Goal: Information Seeking & Learning: Learn about a topic

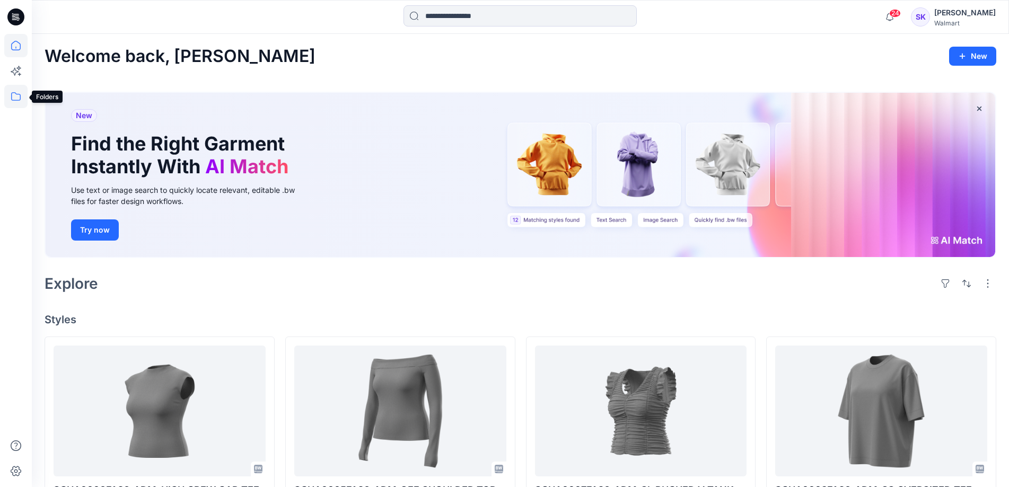
click at [16, 96] on icon at bounding box center [15, 96] width 23 height 23
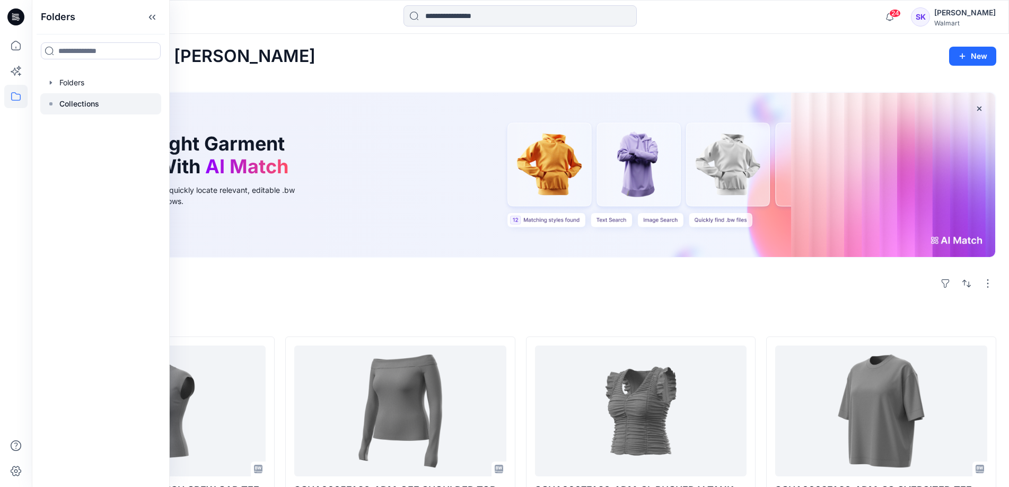
click at [58, 108] on div at bounding box center [100, 103] width 121 height 21
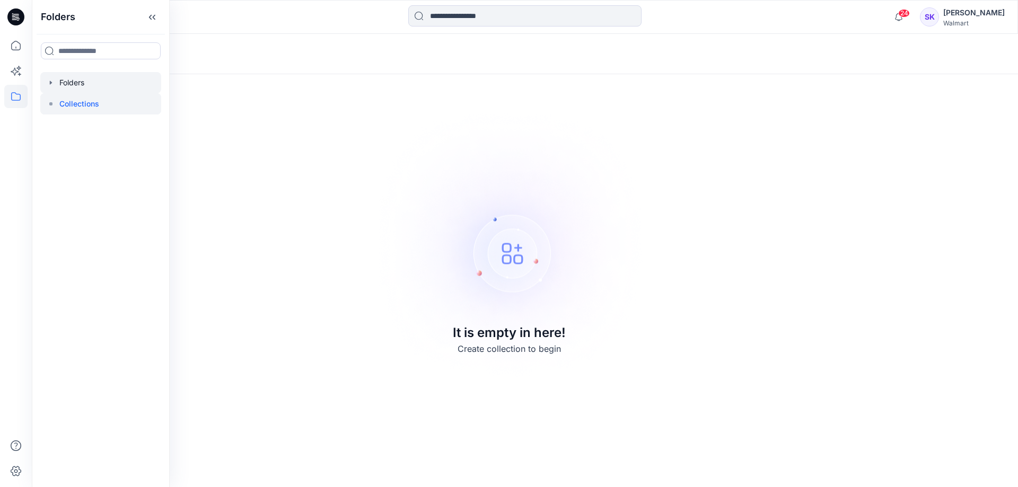
click at [66, 80] on div at bounding box center [100, 82] width 121 height 21
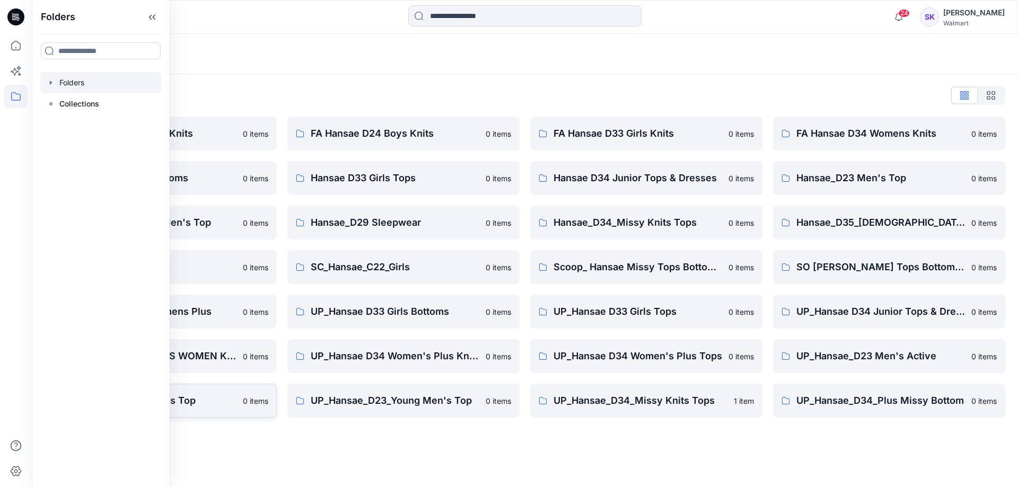
click at [199, 404] on p "UP_Hansae_D23 Men's Top" at bounding box center [152, 400] width 169 height 15
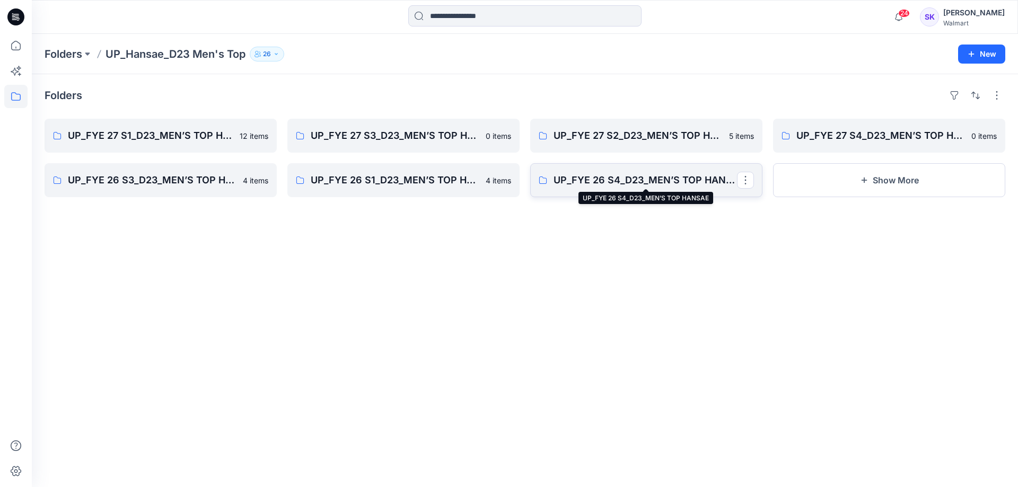
click at [626, 179] on p "UP_FYE 26 S4_D23_MEN’S TOP HANSAE" at bounding box center [645, 180] width 183 height 15
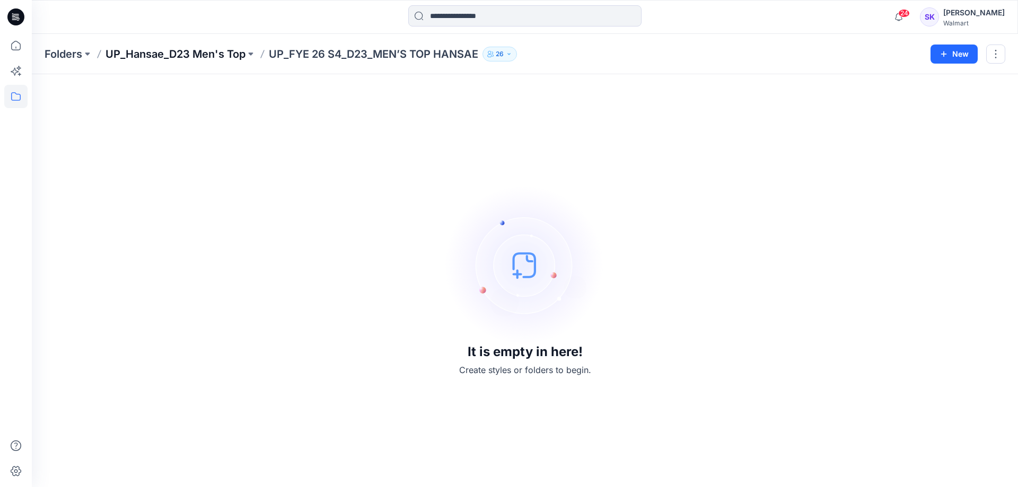
click at [238, 51] on p "UP_Hansae_D23 Men's Top" at bounding box center [176, 54] width 140 height 15
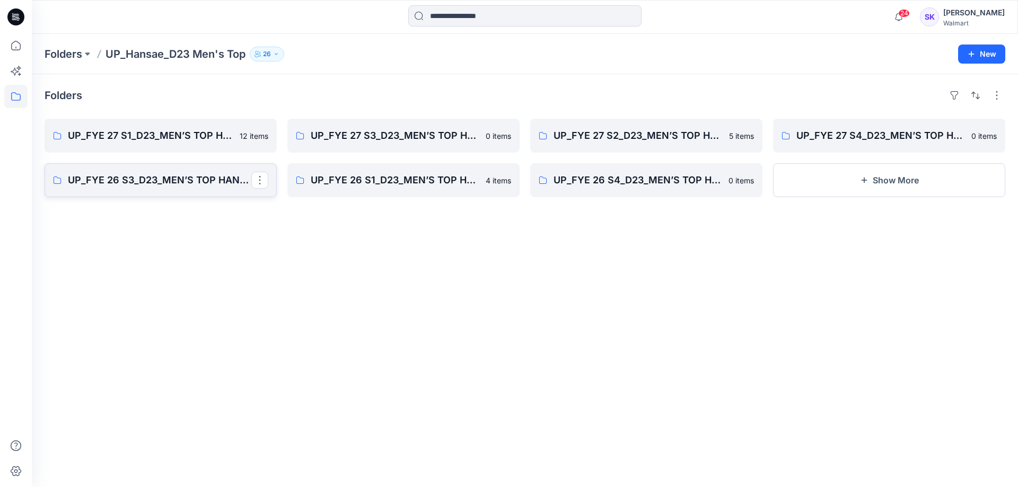
click at [173, 178] on p "UP_FYE 26 S3_D23_MEN’S TOP HANSAE" at bounding box center [159, 180] width 183 height 15
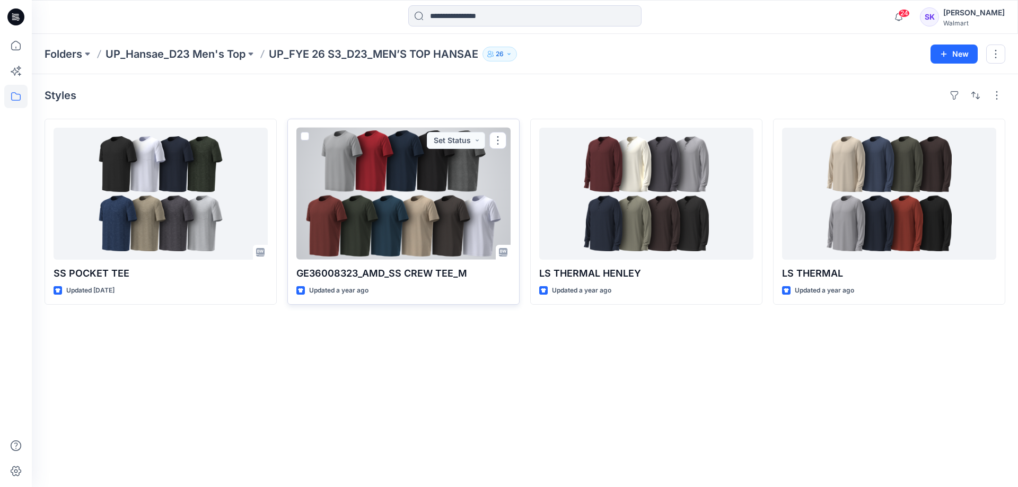
click at [341, 197] on div at bounding box center [403, 194] width 214 height 132
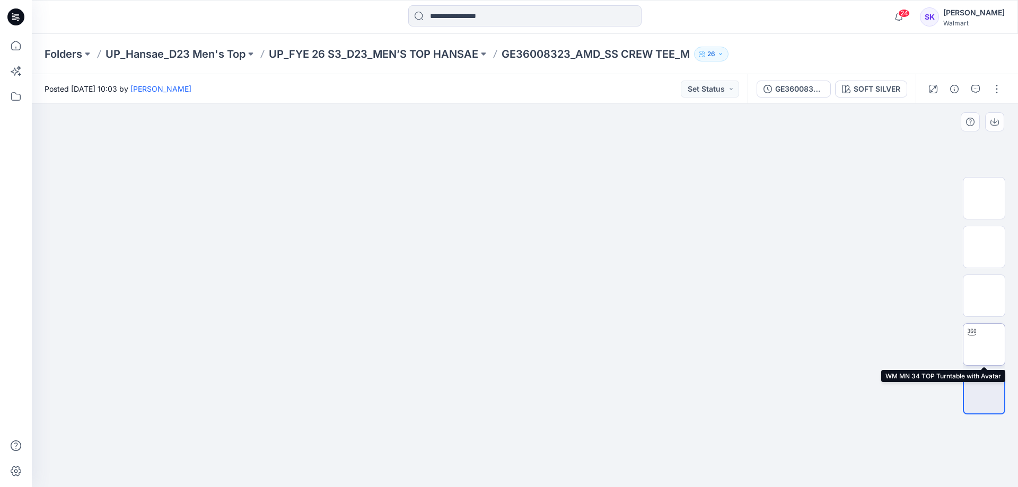
click at [984, 345] on img at bounding box center [984, 345] width 0 height 0
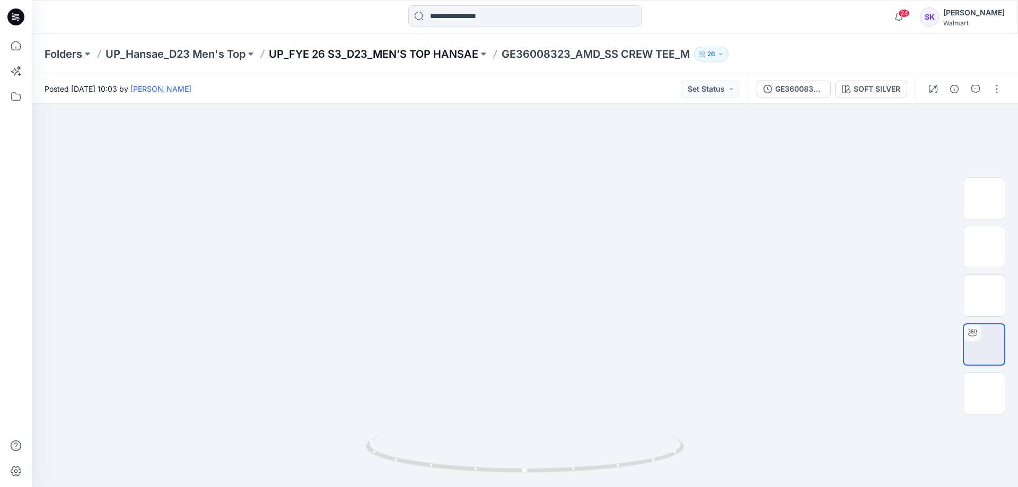
click at [399, 60] on p "UP_FYE 26 S3_D23_MEN’S TOP HANSAE" at bounding box center [373, 54] width 209 height 15
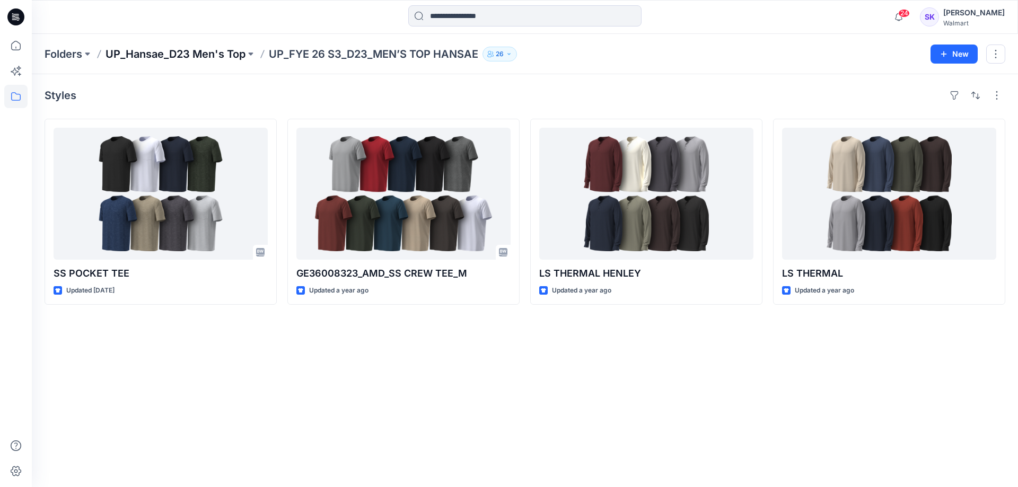
click at [209, 56] on p "UP_Hansae_D23 Men's Top" at bounding box center [176, 54] width 140 height 15
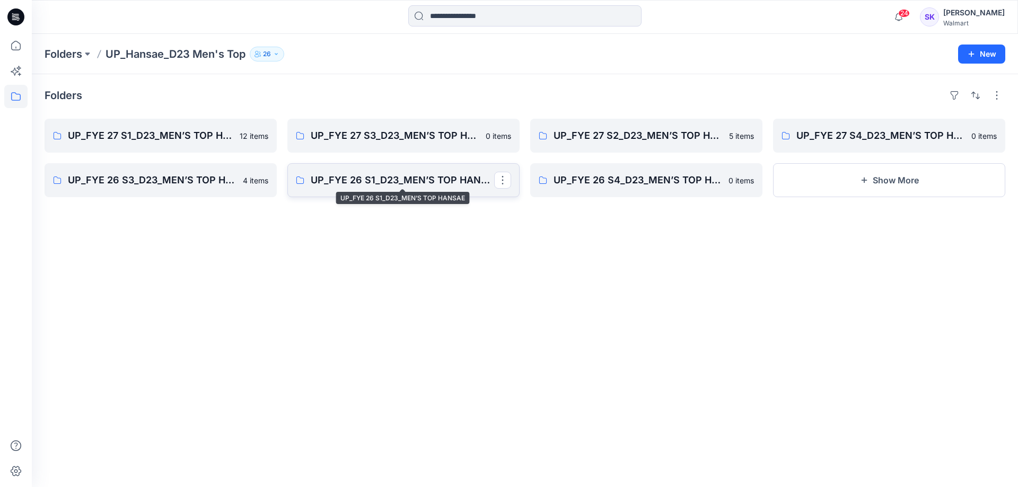
click at [409, 178] on p "UP_FYE 26 S1_D23_MEN’S TOP HANSAE" at bounding box center [402, 180] width 183 height 15
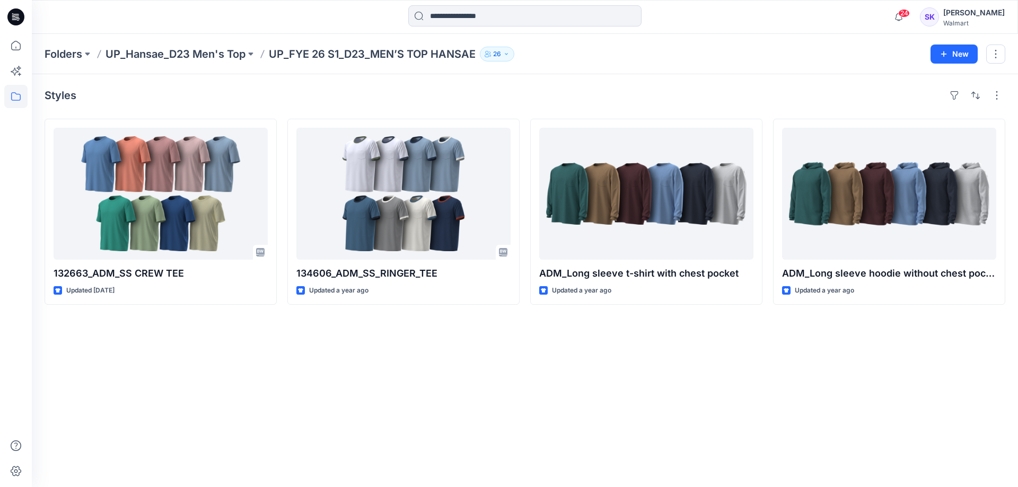
click at [671, 392] on div "Styles 132663_ADM_SS CREW TEE Updated [DATE] 134606_ADM_SS_RINGER_TEE Updated a…" at bounding box center [525, 280] width 986 height 413
click at [327, 57] on p "UP_FYE 26 S1_D23_MEN’S TOP HANSAE" at bounding box center [372, 54] width 207 height 15
click at [217, 55] on p "UP_Hansae_D23 Men's Top" at bounding box center [176, 54] width 140 height 15
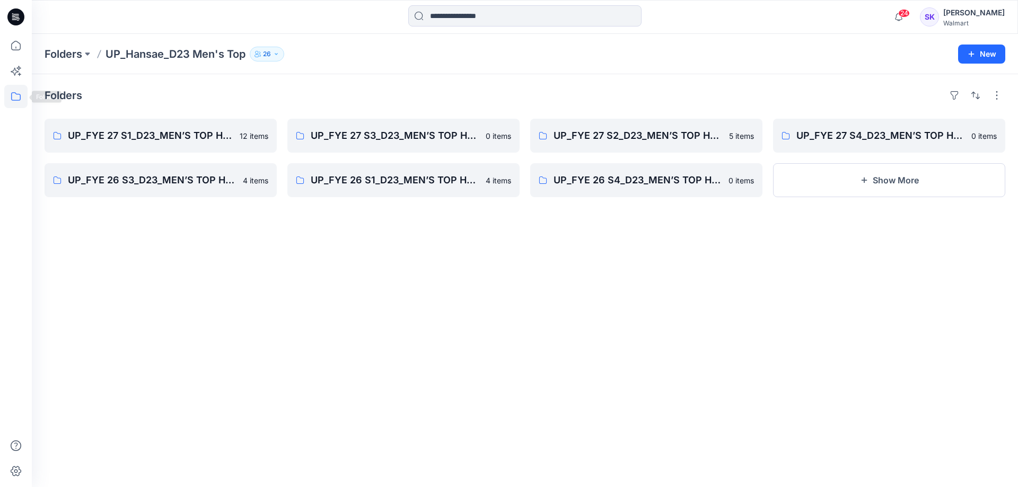
click at [14, 99] on icon at bounding box center [15, 96] width 23 height 23
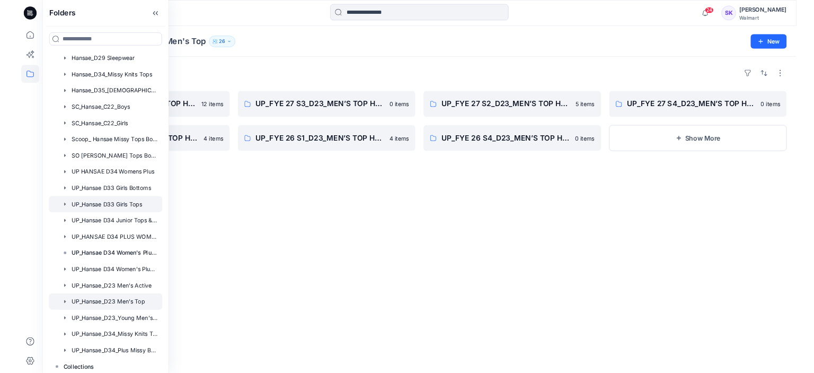
scroll to position [221, 0]
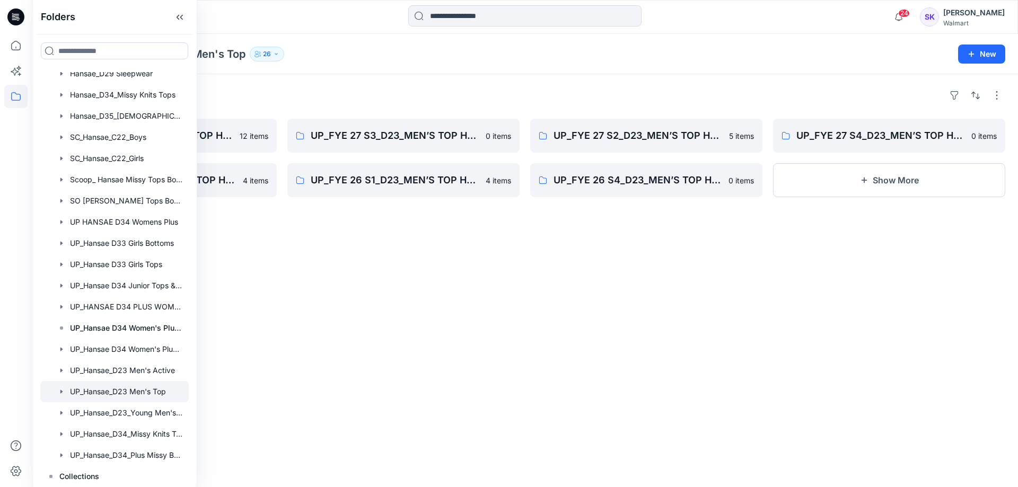
click at [145, 393] on div at bounding box center [114, 391] width 148 height 21
click at [91, 389] on div at bounding box center [114, 391] width 148 height 21
click at [379, 322] on div "Folders UP_FYE 27 S1_D23_MEN’S TOP HANSAE 12 items UP_FYE 26 S3_D23_MEN’S TOP H…" at bounding box center [525, 280] width 986 height 413
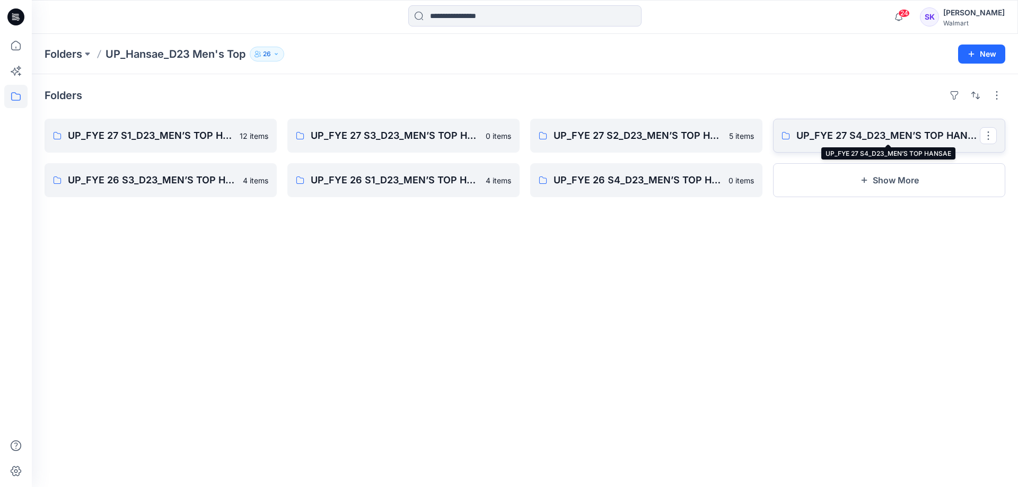
click at [804, 134] on p "UP_FYE 27 S4_D23_MEN’S TOP HANSAE" at bounding box center [887, 135] width 183 height 15
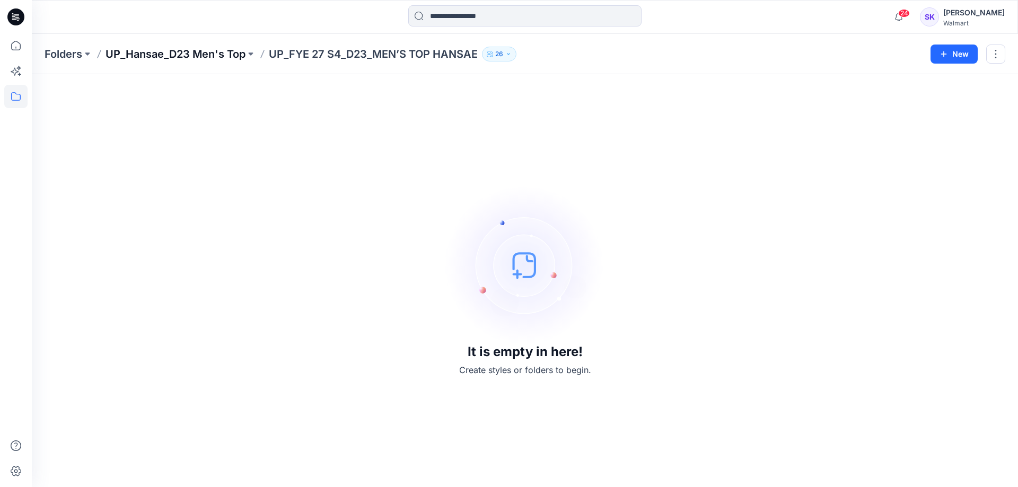
click at [215, 48] on p "UP_Hansae_D23 Men's Top" at bounding box center [176, 54] width 140 height 15
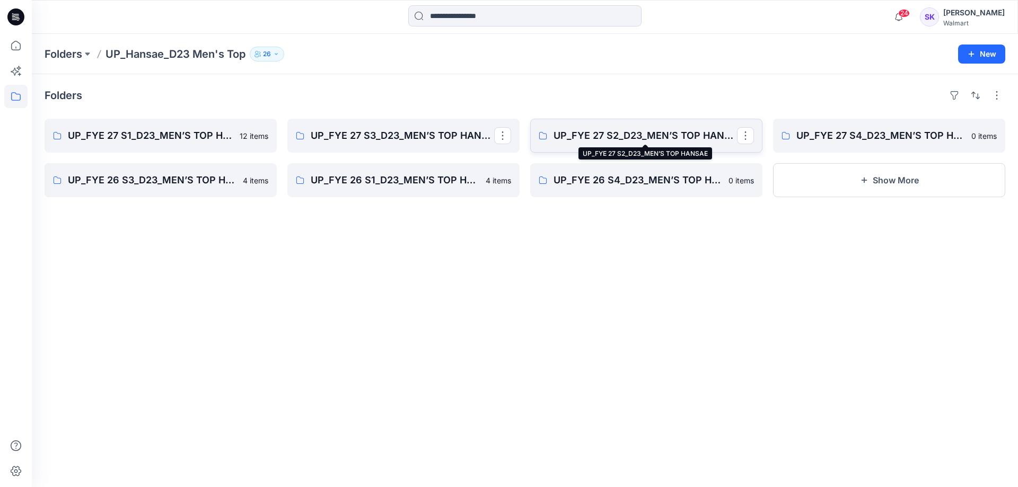
click at [627, 137] on p "UP_FYE 27 S2_D23_MEN’S TOP HANSAE" at bounding box center [645, 135] width 183 height 15
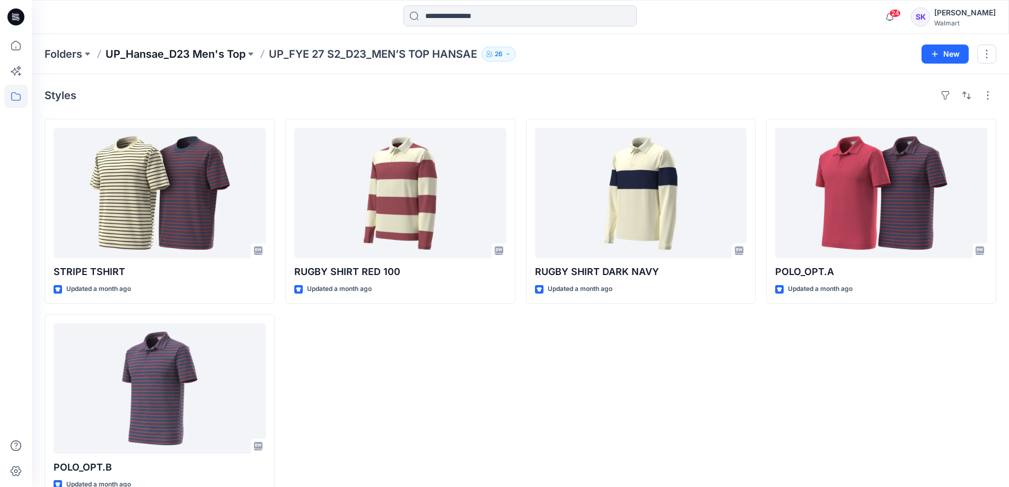
click at [199, 54] on p "UP_Hansae_D23 Men's Top" at bounding box center [176, 54] width 140 height 15
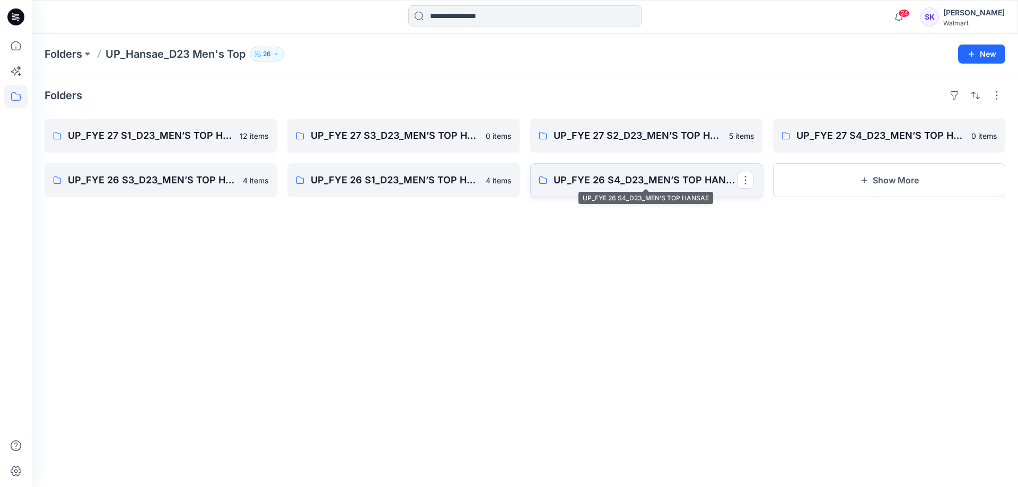
click at [629, 181] on p "UP_FYE 26 S4_D23_MEN’S TOP HANSAE" at bounding box center [645, 180] width 183 height 15
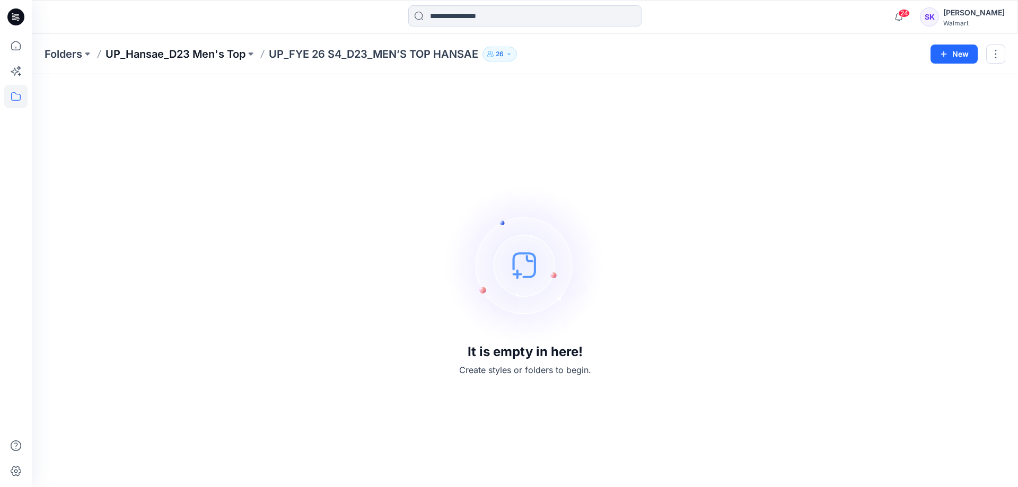
click at [216, 52] on p "UP_Hansae_D23 Men's Top" at bounding box center [176, 54] width 140 height 15
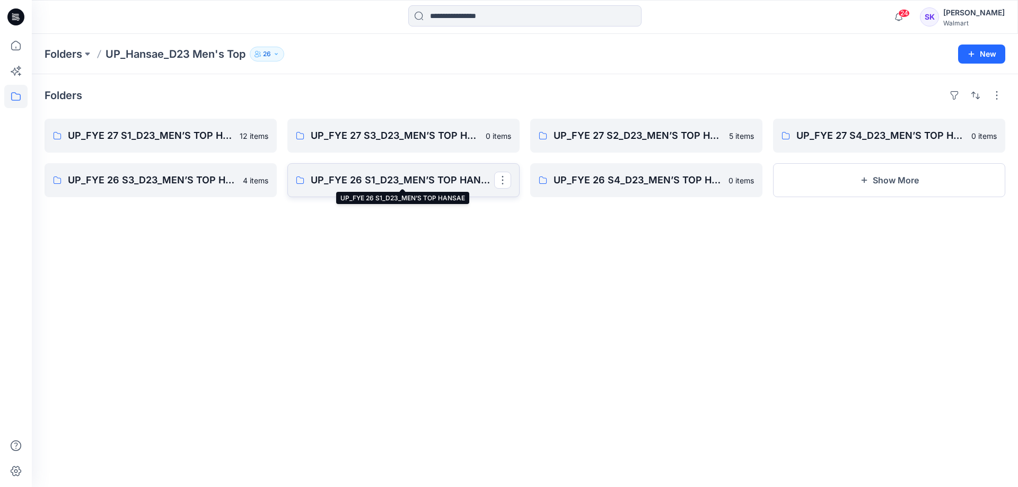
click at [361, 180] on p "UP_FYE 26 S1_D23_MEN’S TOP HANSAE" at bounding box center [402, 180] width 183 height 15
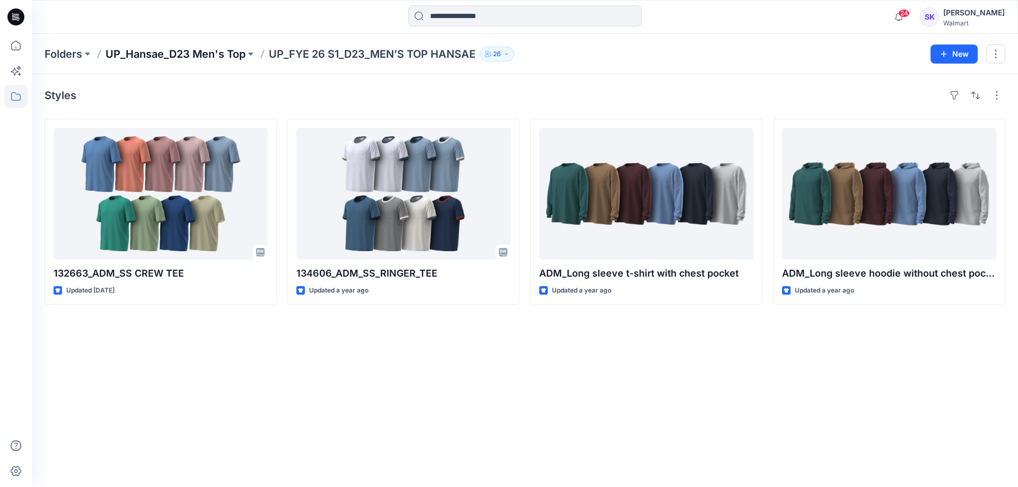
click at [224, 55] on p "UP_Hansae_D23 Men's Top" at bounding box center [176, 54] width 140 height 15
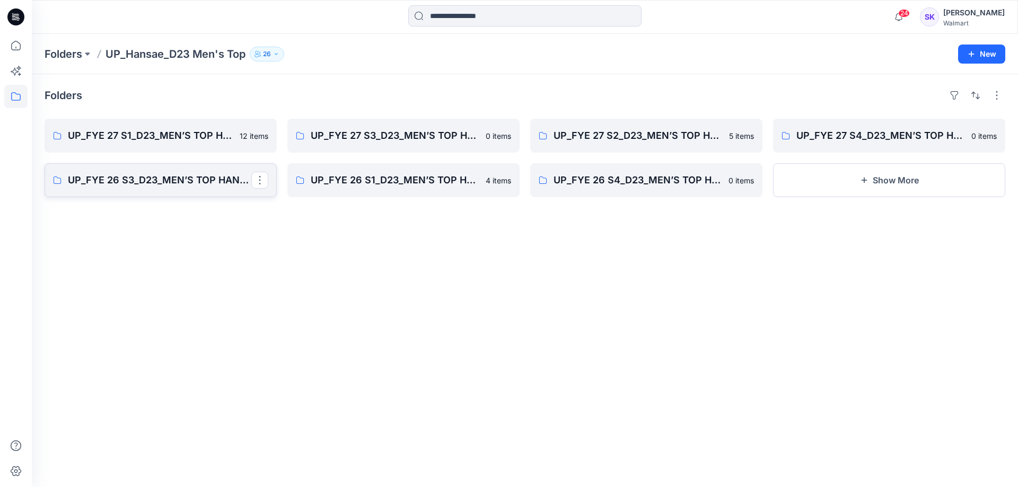
click at [169, 186] on p "UP_FYE 26 S3_D23_MEN’S TOP HANSAE" at bounding box center [159, 180] width 183 height 15
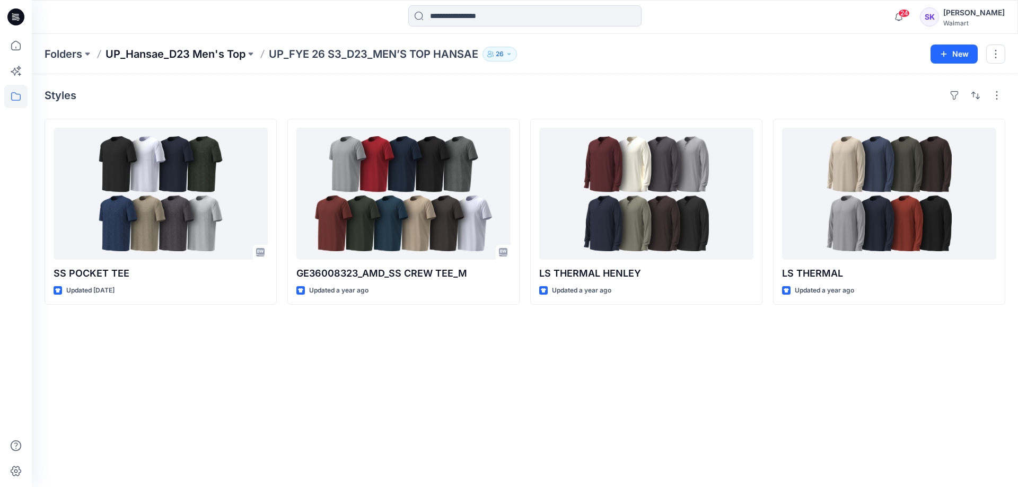
click at [168, 57] on p "UP_Hansae_D23 Men's Top" at bounding box center [176, 54] width 140 height 15
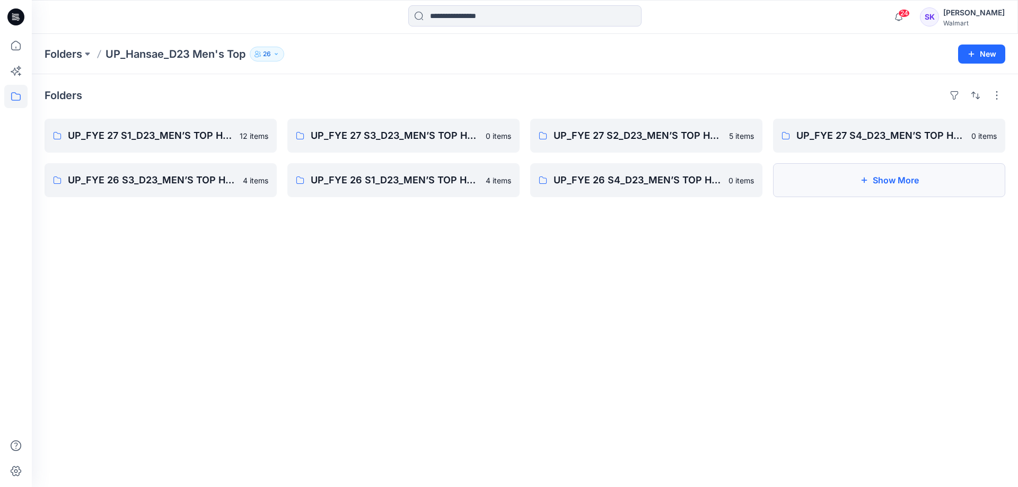
click at [890, 181] on button "Show More" at bounding box center [889, 180] width 232 height 34
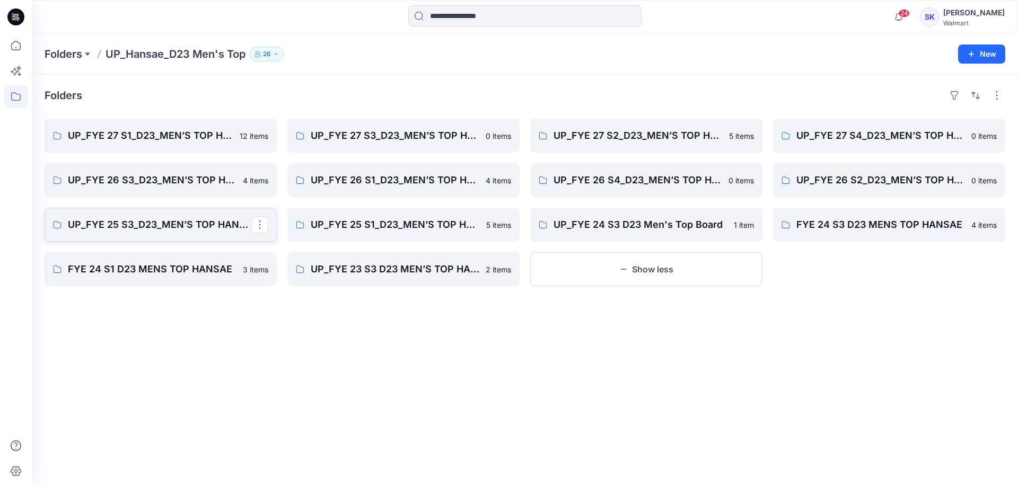
click at [185, 232] on link "UP_FYE 25 S3_D23_MEN’S TOP HANSAE" at bounding box center [161, 225] width 232 height 34
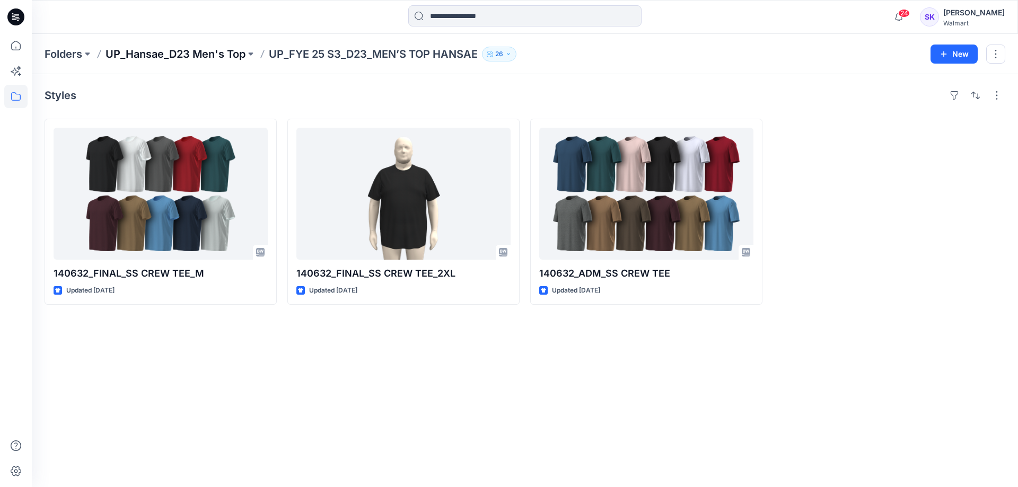
click at [200, 52] on p "UP_Hansae_D23 Men's Top" at bounding box center [176, 54] width 140 height 15
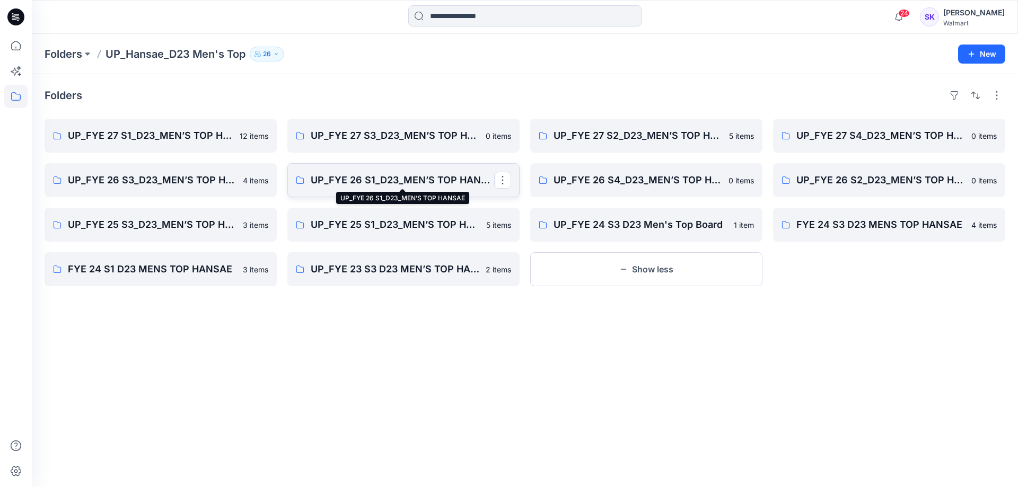
click at [374, 180] on p "UP_FYE 26 S1_D23_MEN’S TOP HANSAE" at bounding box center [402, 180] width 183 height 15
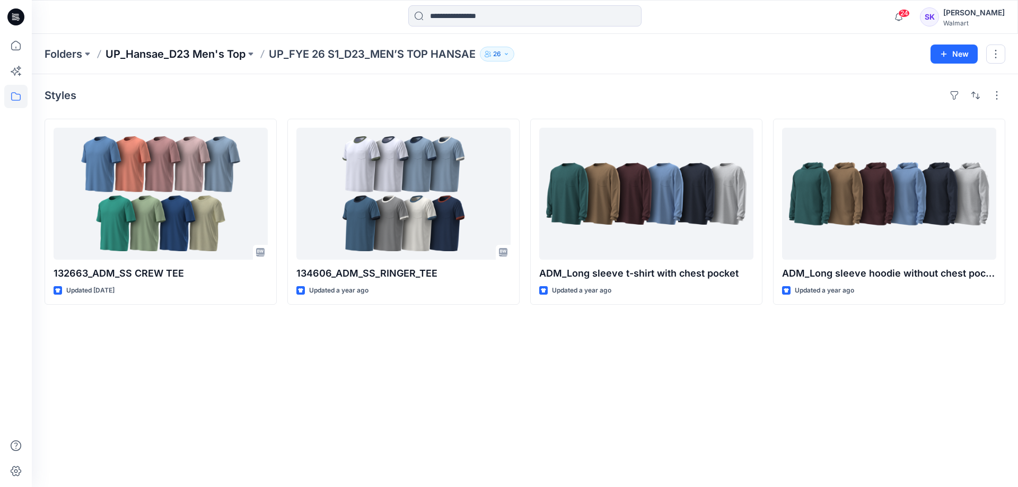
click at [207, 54] on p "UP_Hansae_D23 Men's Top" at bounding box center [176, 54] width 140 height 15
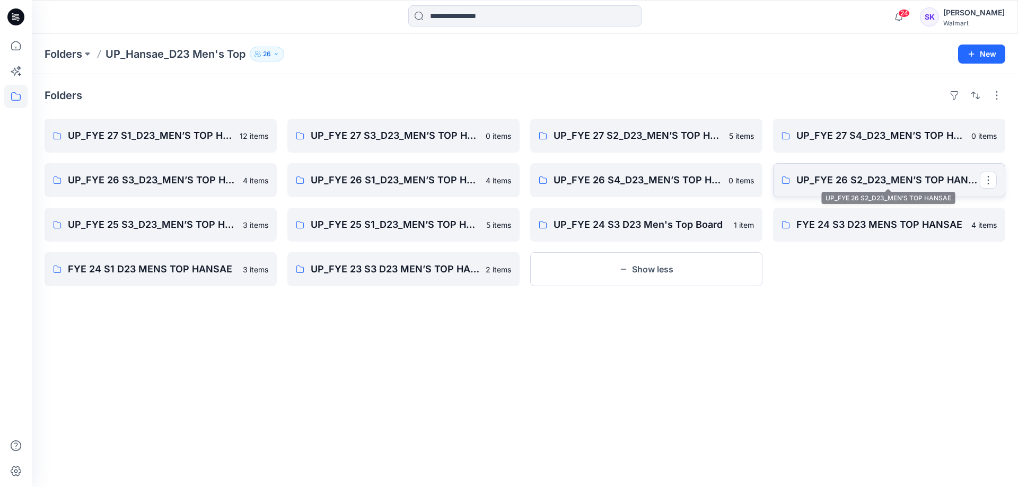
click at [851, 186] on p "UP_FYE 26 S2_D23_MEN’S TOP HANSAE" at bounding box center [887, 180] width 183 height 15
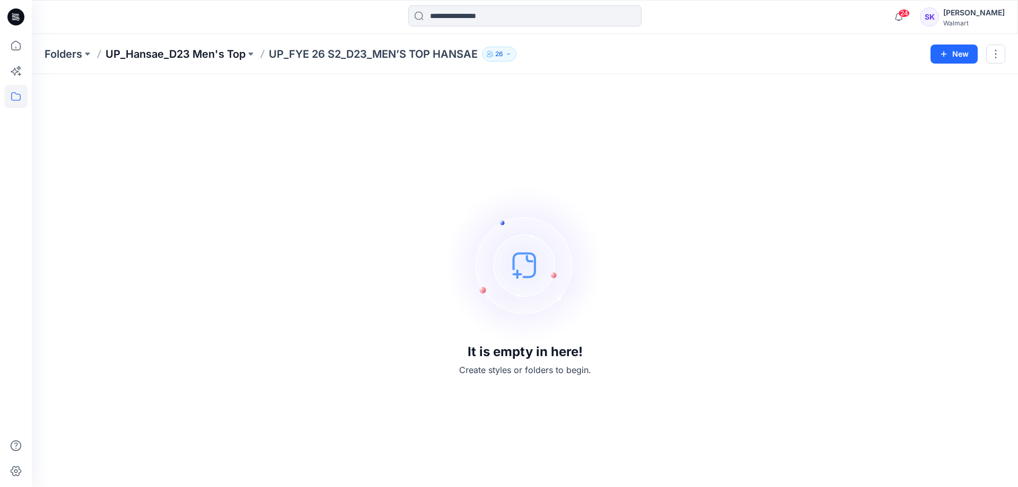
click at [176, 54] on p "UP_Hansae_D23 Men's Top" at bounding box center [176, 54] width 140 height 15
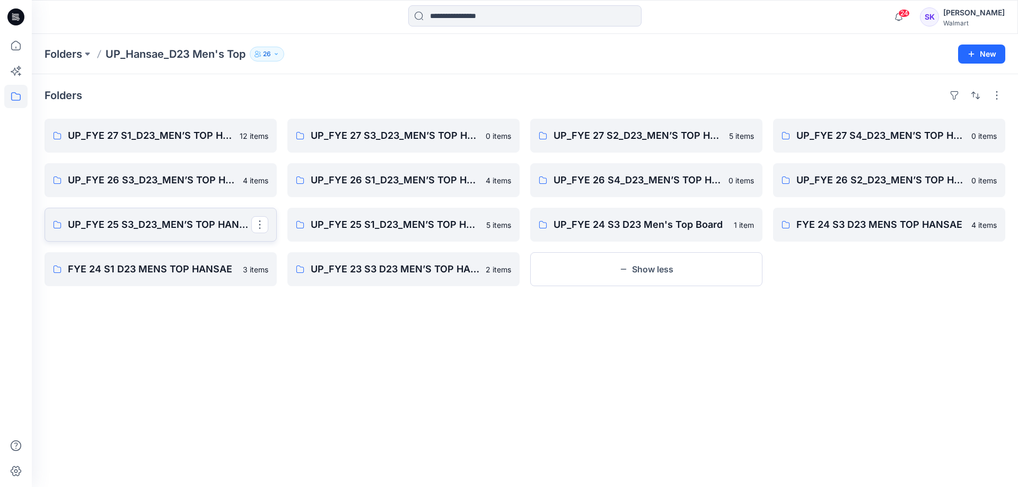
click at [154, 222] on p "UP_FYE 25 S3_D23_MEN’S TOP HANSAE" at bounding box center [159, 224] width 183 height 15
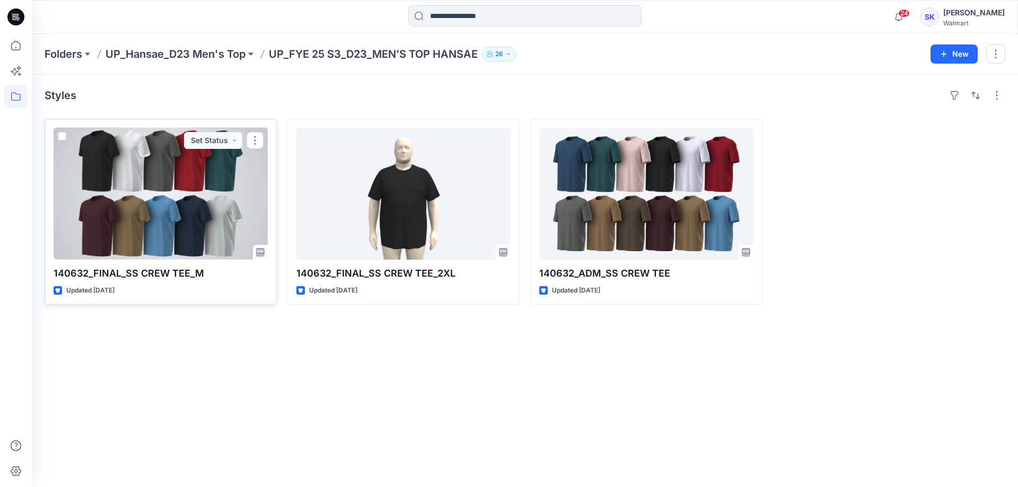
click at [166, 211] on div at bounding box center [161, 194] width 214 height 132
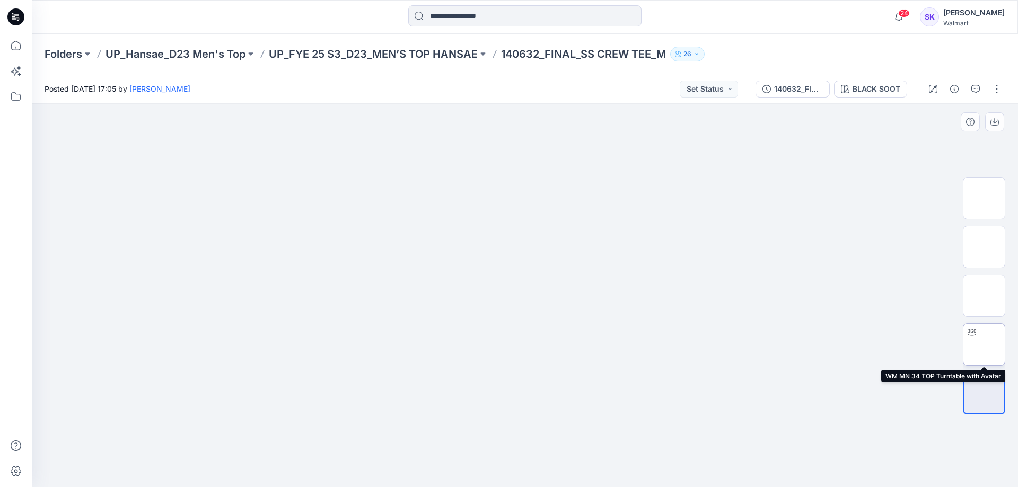
click at [984, 345] on img at bounding box center [984, 345] width 0 height 0
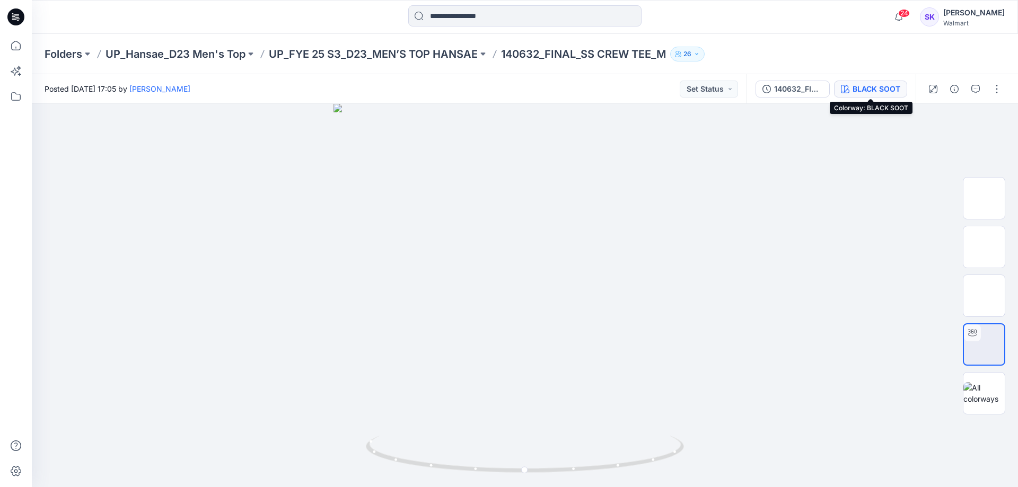
click at [892, 90] on div "BLACK SOOT" at bounding box center [877, 89] width 48 height 12
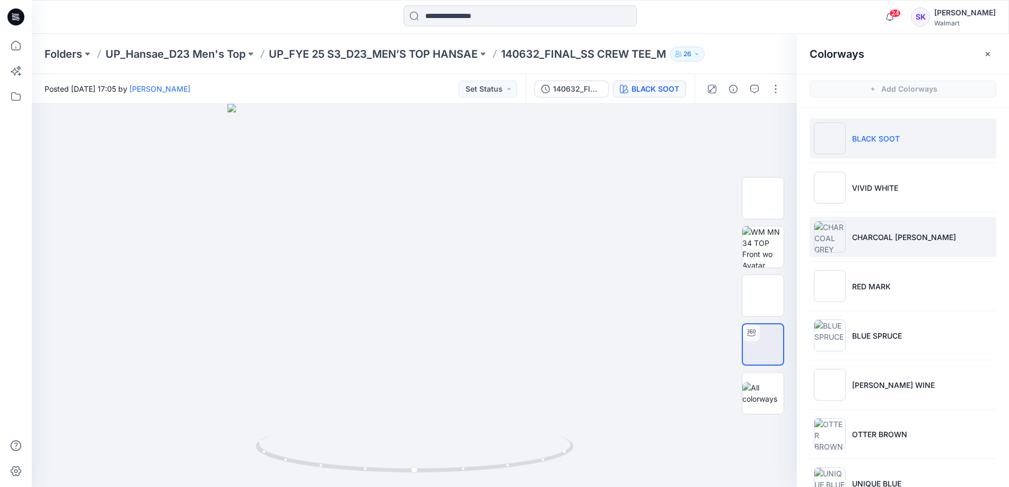
click at [888, 243] on li "CHARCOAL [PERSON_NAME]" at bounding box center [903, 237] width 187 height 40
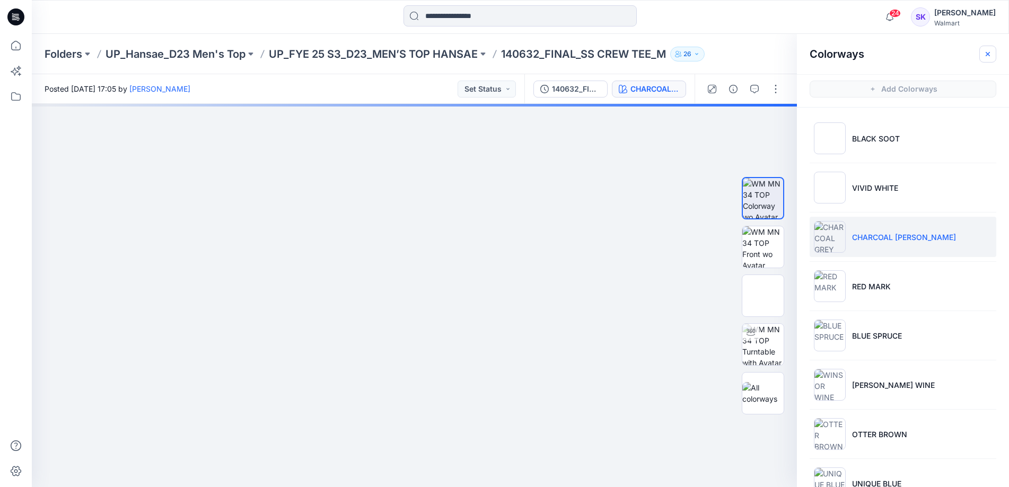
click at [987, 50] on icon "button" at bounding box center [988, 54] width 8 height 8
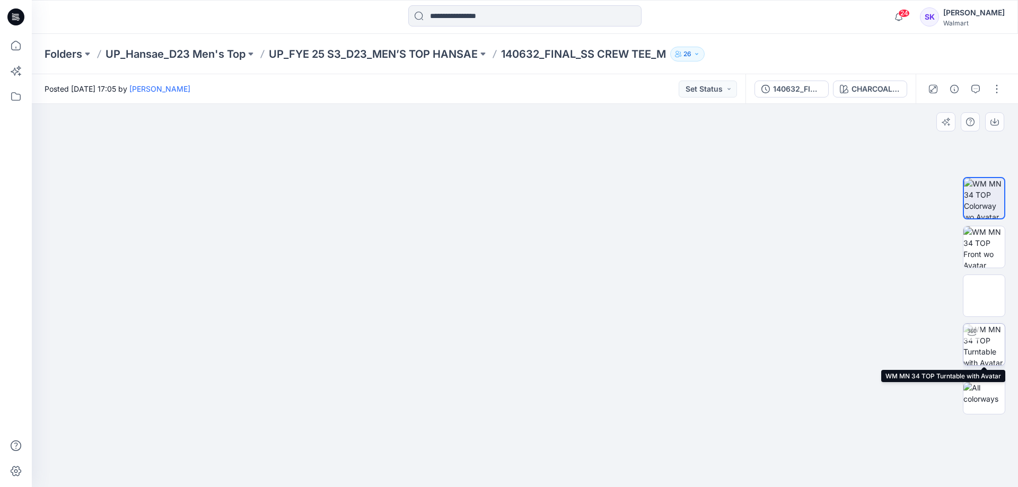
click at [973, 339] on div at bounding box center [971, 332] width 17 height 17
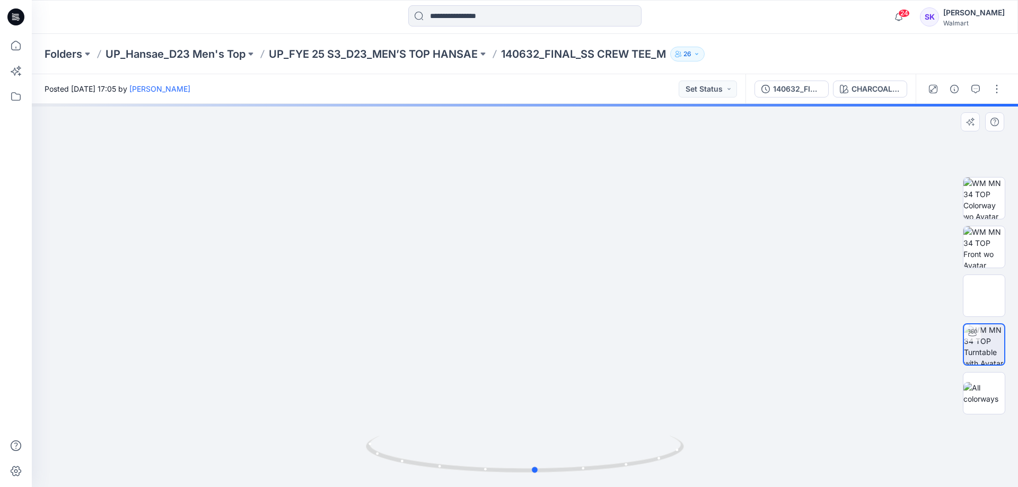
drag, startPoint x: 529, startPoint y: 197, endPoint x: 543, endPoint y: 239, distance: 44.3
click at [540, 242] on div at bounding box center [525, 295] width 986 height 383
drag, startPoint x: 519, startPoint y: 193, endPoint x: 536, endPoint y: 281, distance: 89.5
click at [535, 104] on img at bounding box center [525, 104] width 508 height 0
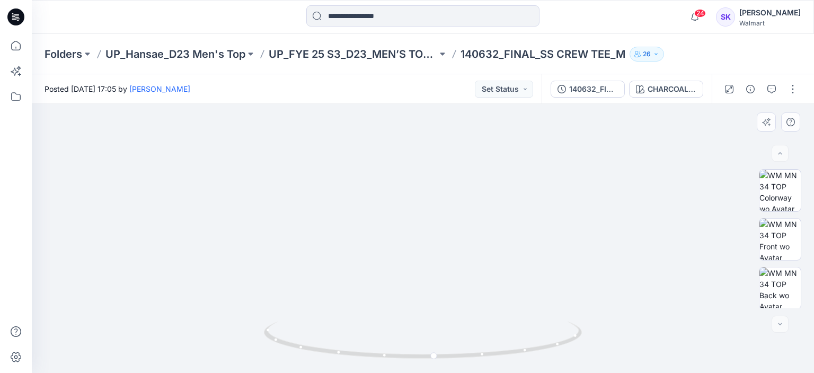
click at [178, 183] on div at bounding box center [423, 238] width 783 height 269
click at [364, 355] on icon at bounding box center [424, 341] width 321 height 40
click at [348, 354] on icon at bounding box center [424, 341] width 321 height 40
drag, startPoint x: 773, startPoint y: 52, endPoint x: 674, endPoint y: 1, distance: 111.0
click at [677, 51] on div "Folders UP_Hansae_D23 Men's Top UP_FYE 25 S3_D23_MEN’S TOP HANSAE 140632_FINAL_…" at bounding box center [423, 54] width 783 height 40
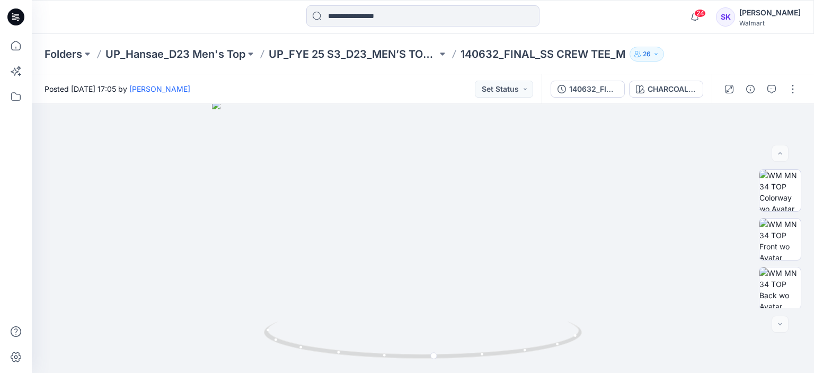
click at [7, 195] on div at bounding box center [15, 203] width 23 height 339
